Goal: Information Seeking & Learning: Compare options

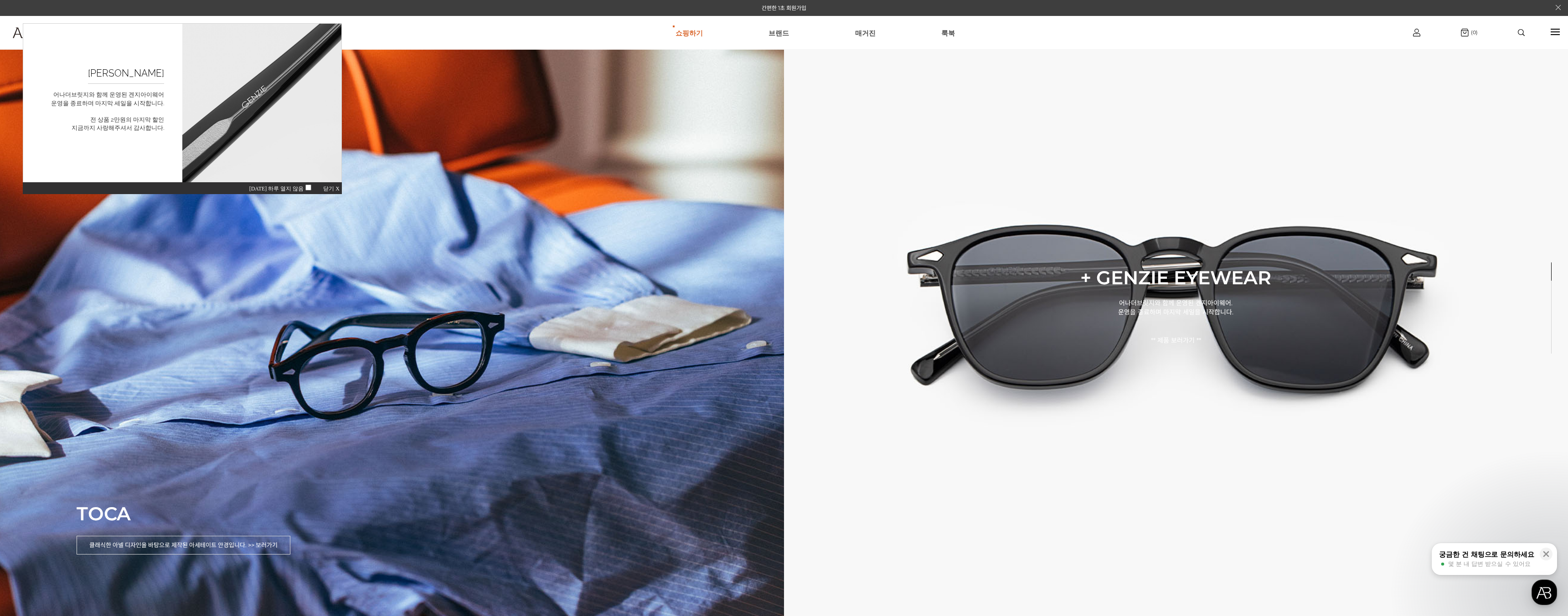
click at [332, 186] on span "닫기 X" at bounding box center [331, 189] width 16 height 6
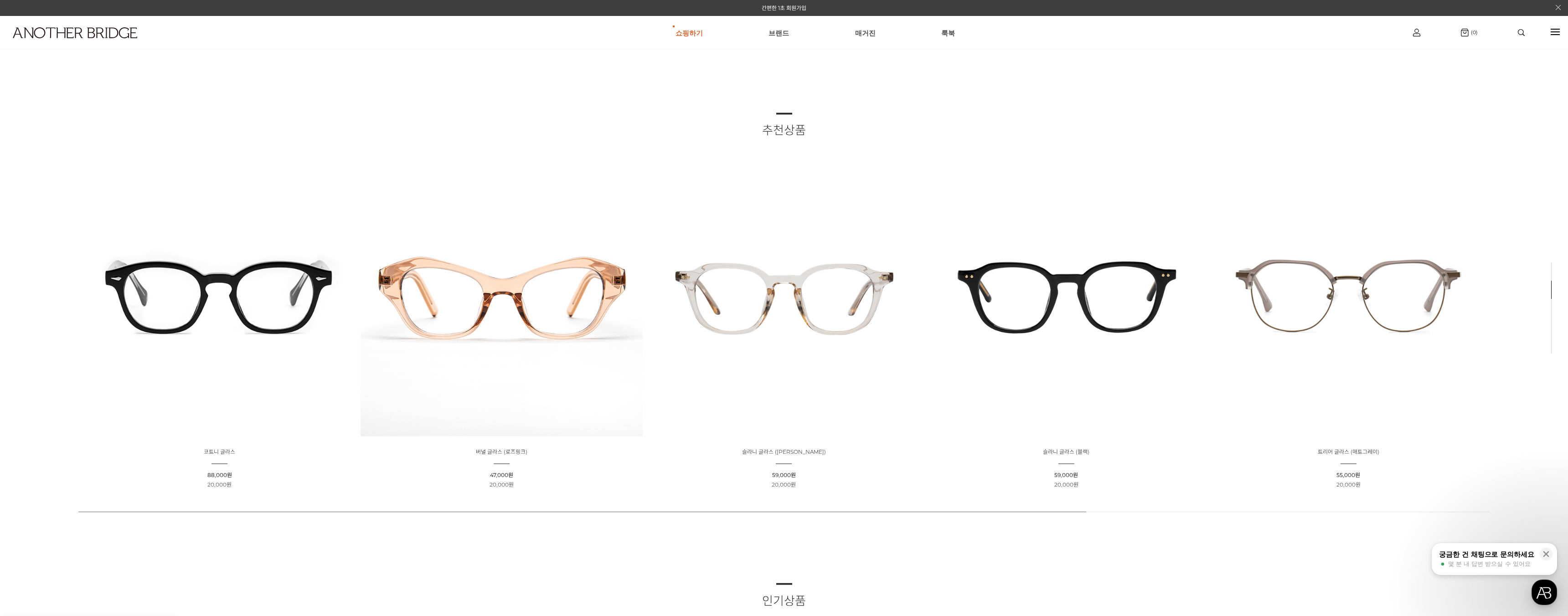
click at [713, 32] on ul "쇼핑하기 AnotherBridge Genzie BEST 브랜드 매거진 룩북" at bounding box center [815, 33] width 1129 height 33
click at [693, 65] on link "AnotherBridge" at bounding box center [689, 61] width 99 height 17
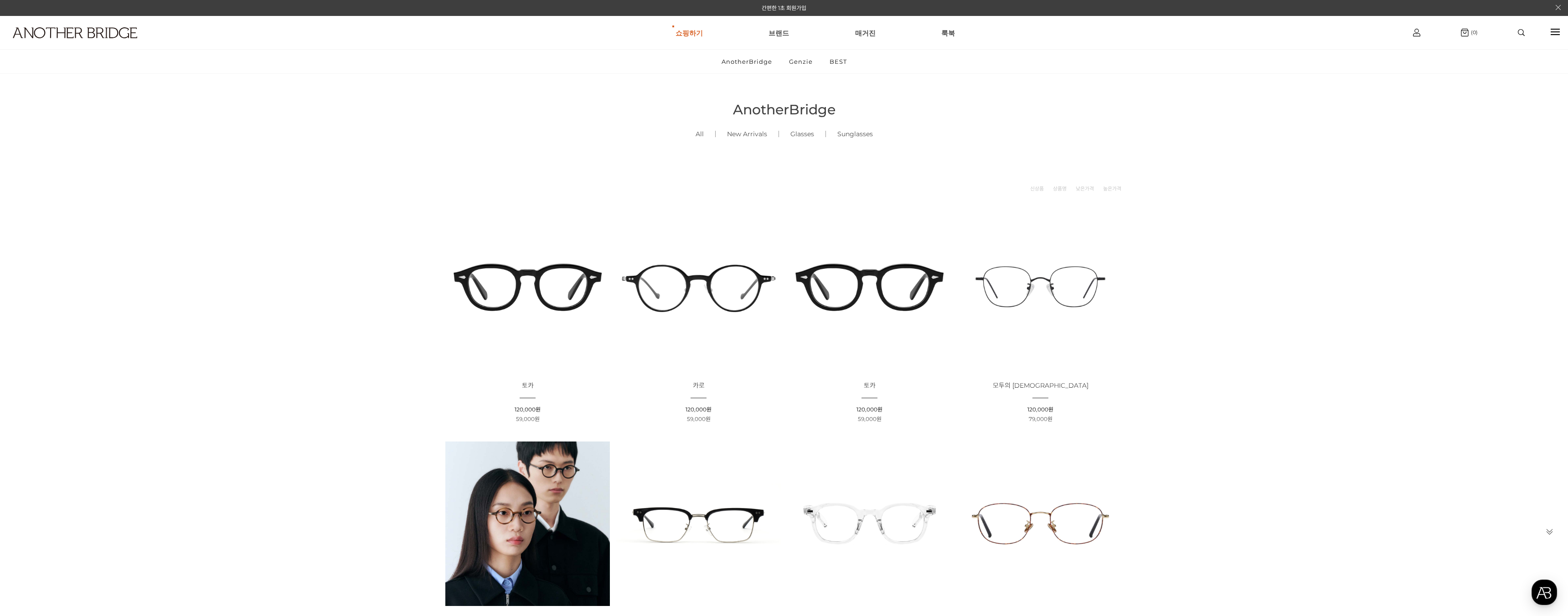
click at [509, 291] on img at bounding box center [528, 287] width 164 height 164
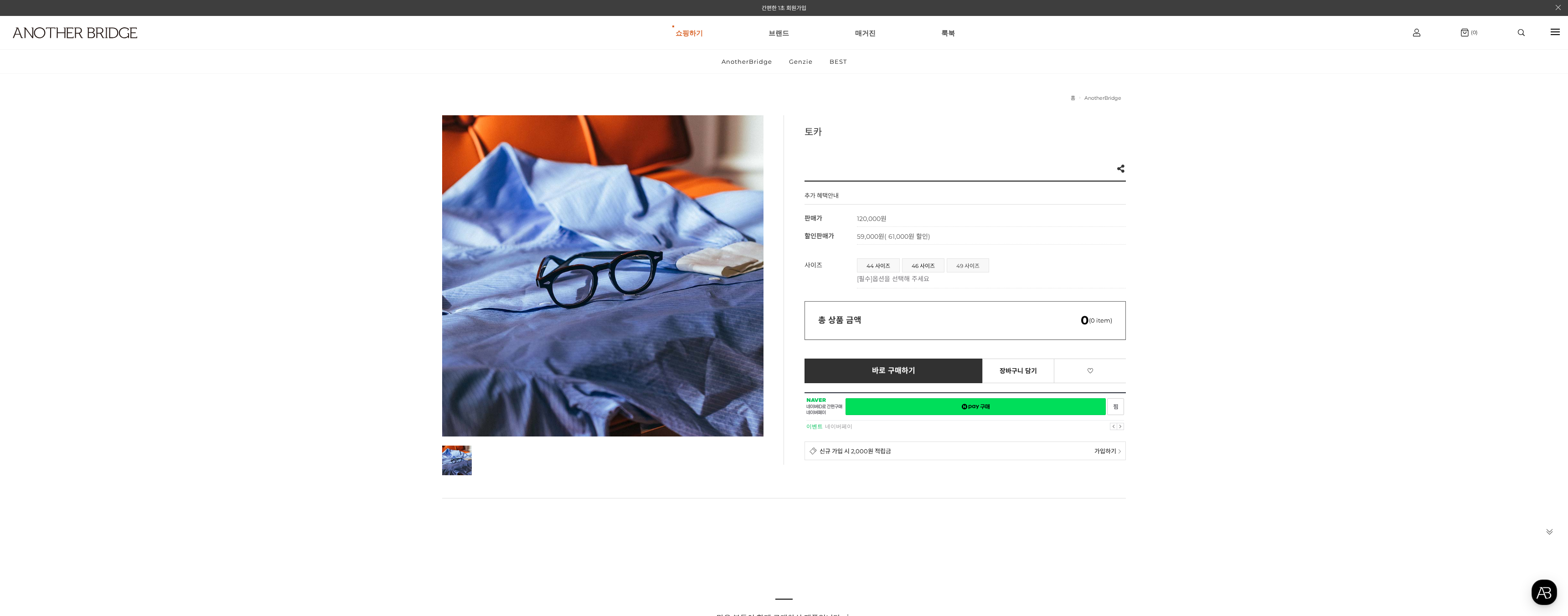
click at [979, 266] on span "49 사이즈" at bounding box center [968, 265] width 41 height 13
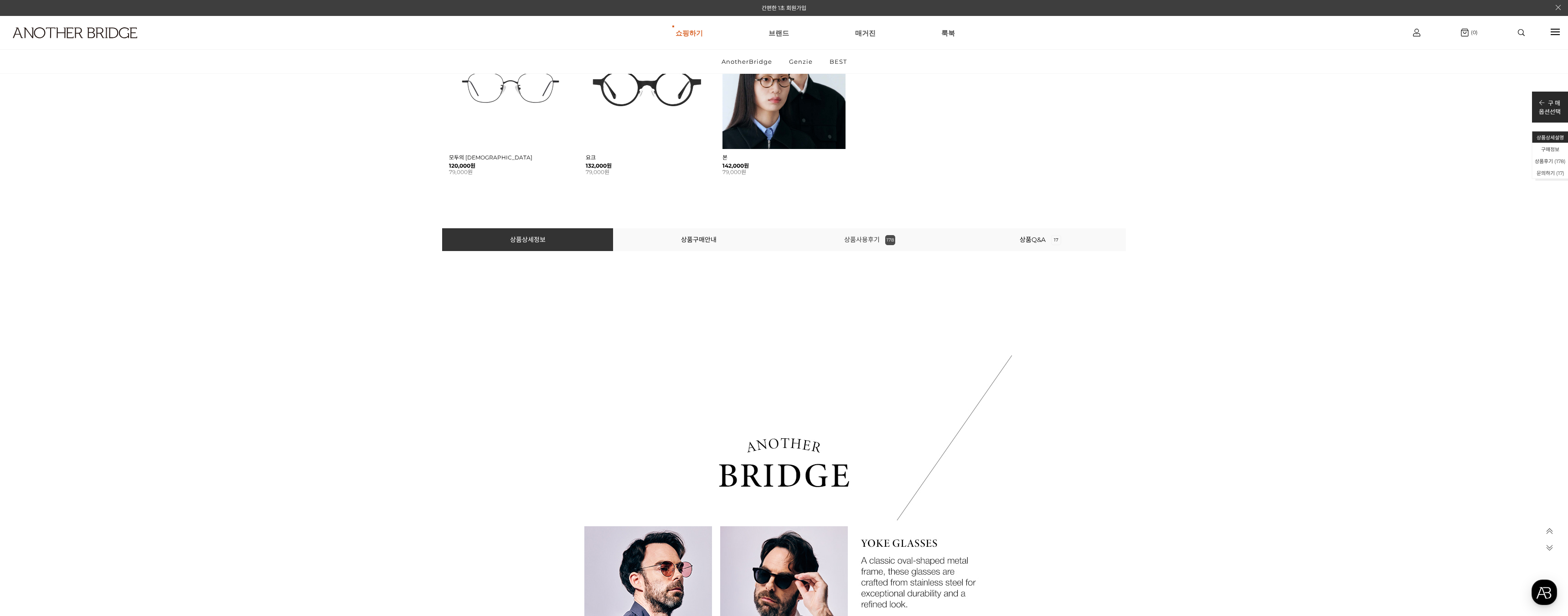
click at [861, 240] on link "상품사용후기 178" at bounding box center [870, 239] width 51 height 8
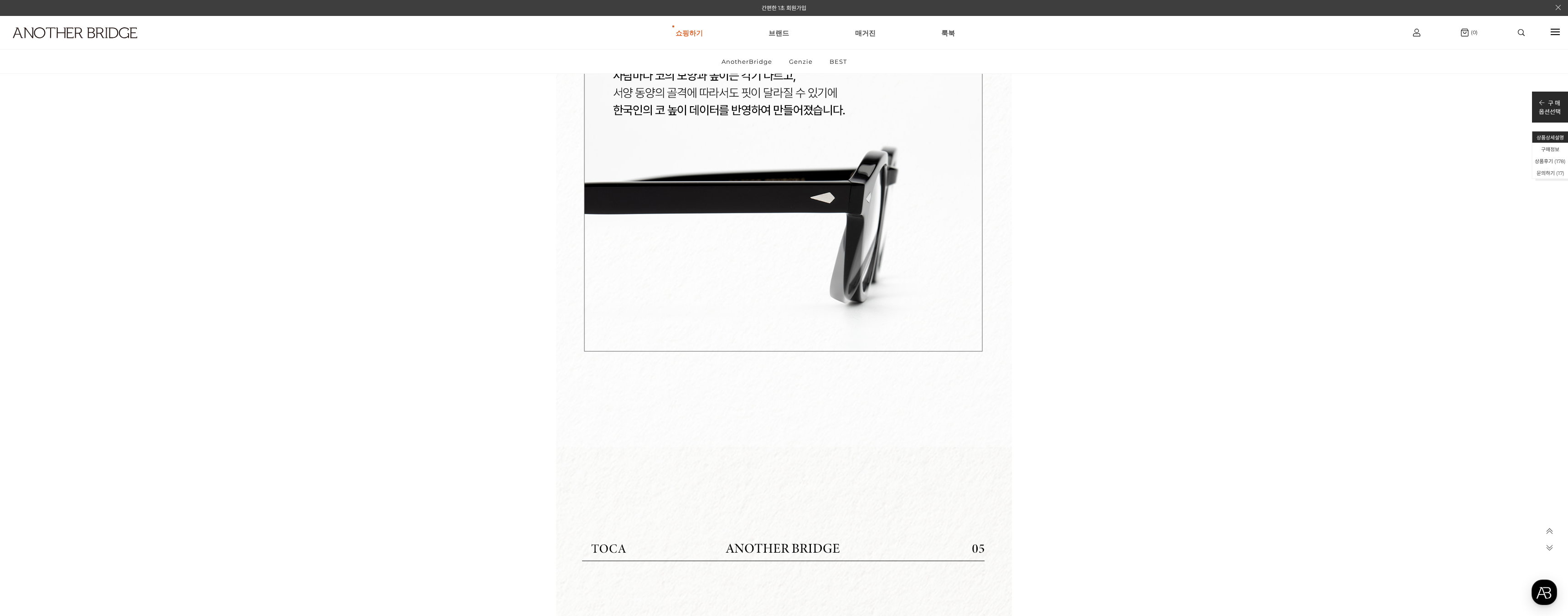
scroll to position [8245, 0]
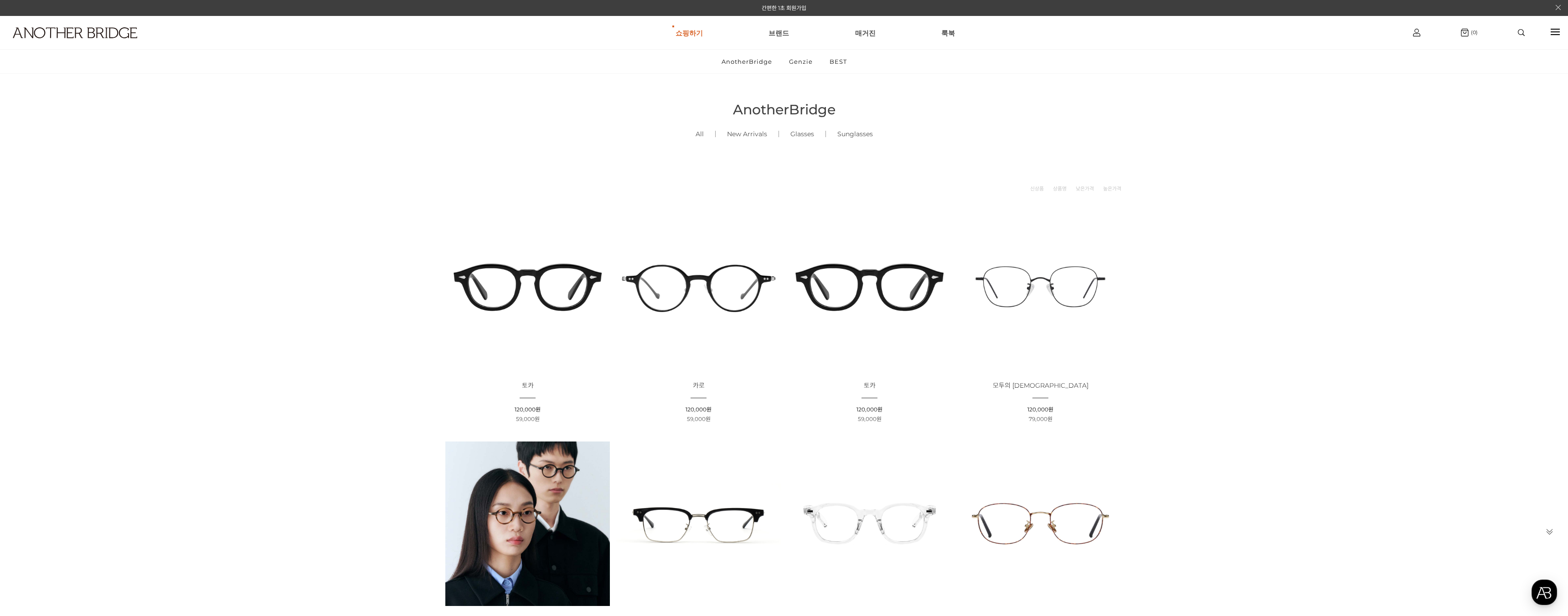
click at [876, 306] on img at bounding box center [869, 287] width 164 height 164
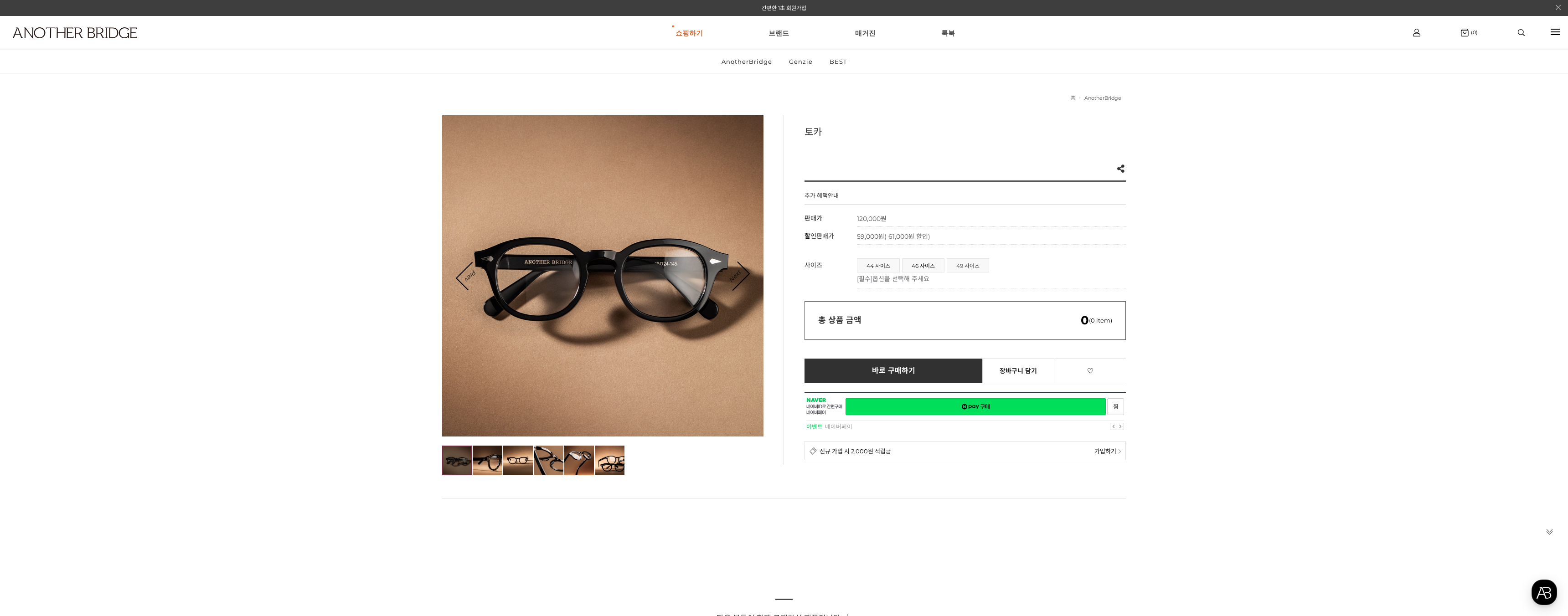
click at [978, 268] on span "49 사이즈" at bounding box center [968, 265] width 41 height 13
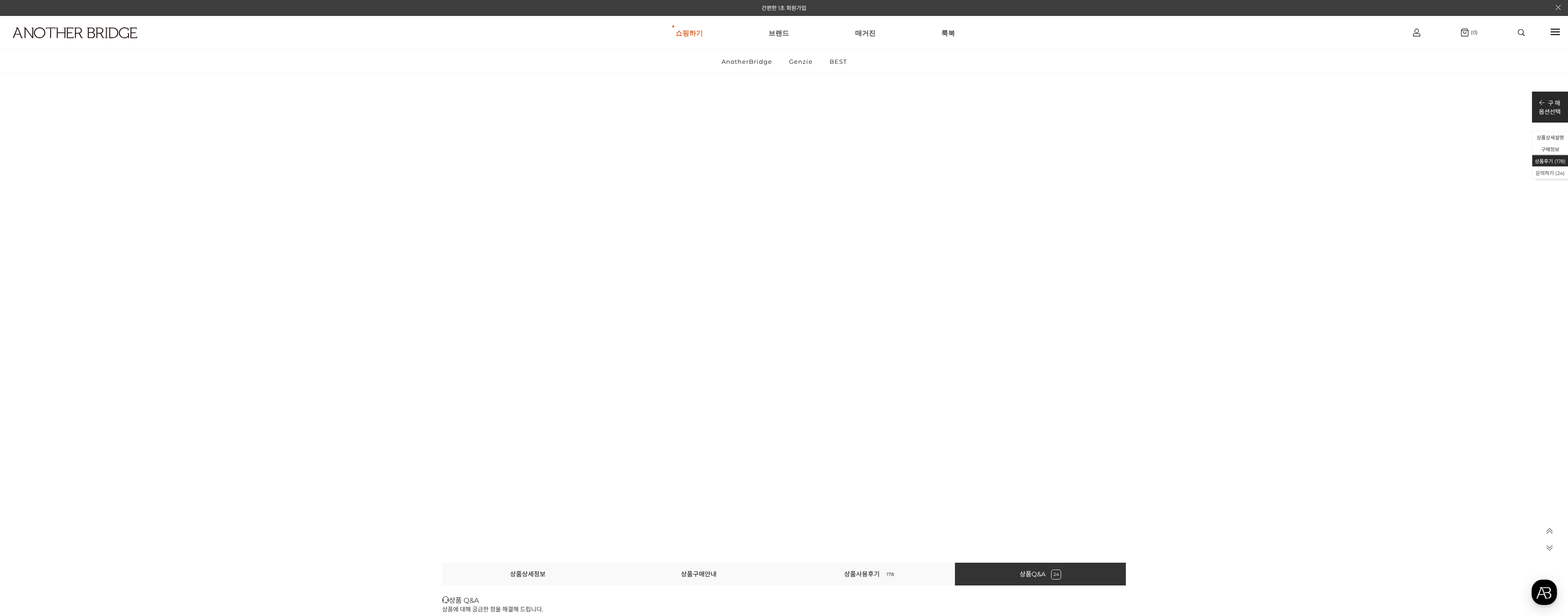
scroll to position [42296, 0]
